Goal: Transaction & Acquisition: Purchase product/service

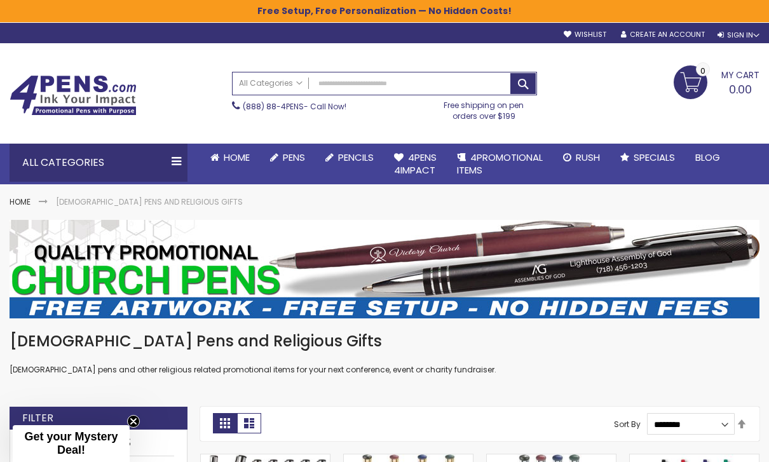
click at [177, 152] on div "All Categories" at bounding box center [99, 163] width 178 height 38
click at [0, 0] on link "Stylus Pens" at bounding box center [0, 0] width 0 height 0
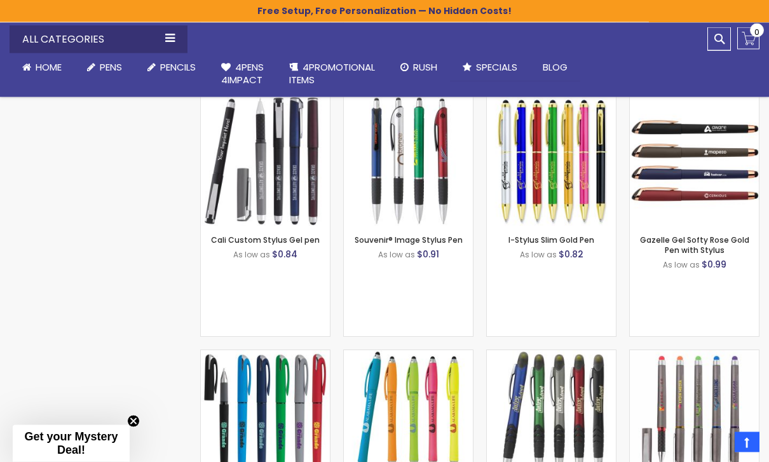
scroll to position [2879, 0]
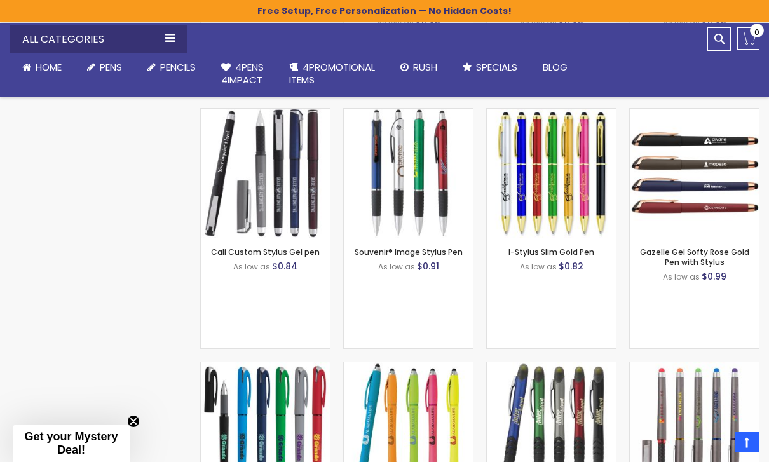
click at [569, 253] on link "I-Stylus Slim Gold Pen" at bounding box center [551, 251] width 86 height 11
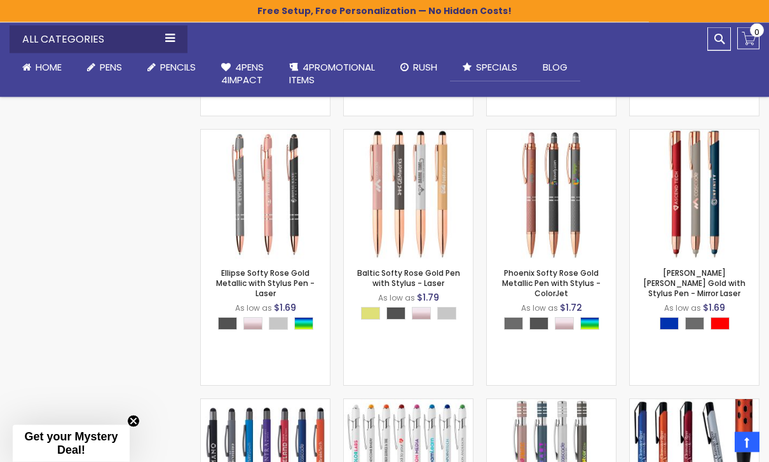
scroll to position [7055, 0]
